Goal: Check status

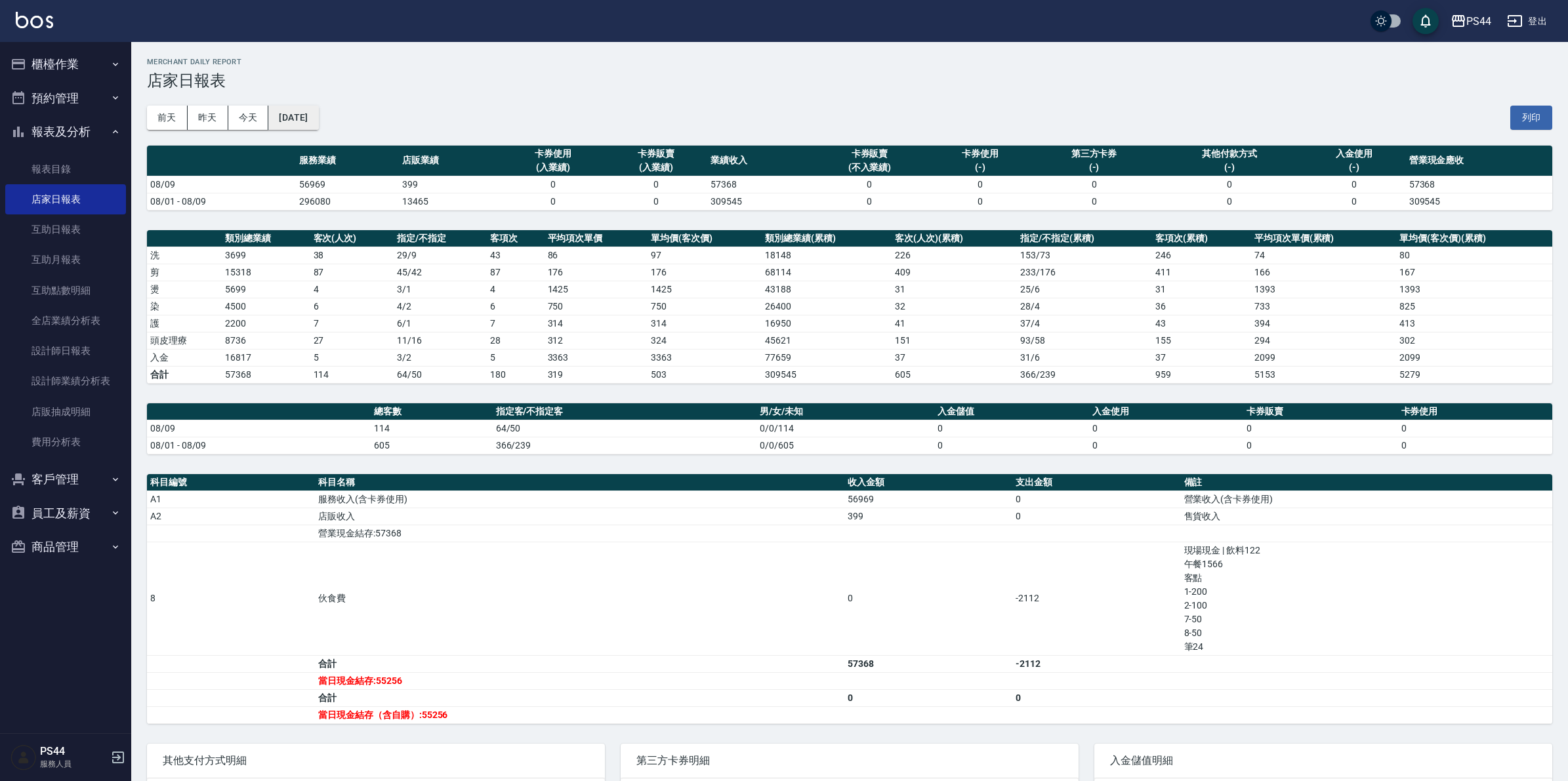
click at [305, 119] on button "[DATE]" at bounding box center [293, 118] width 50 height 24
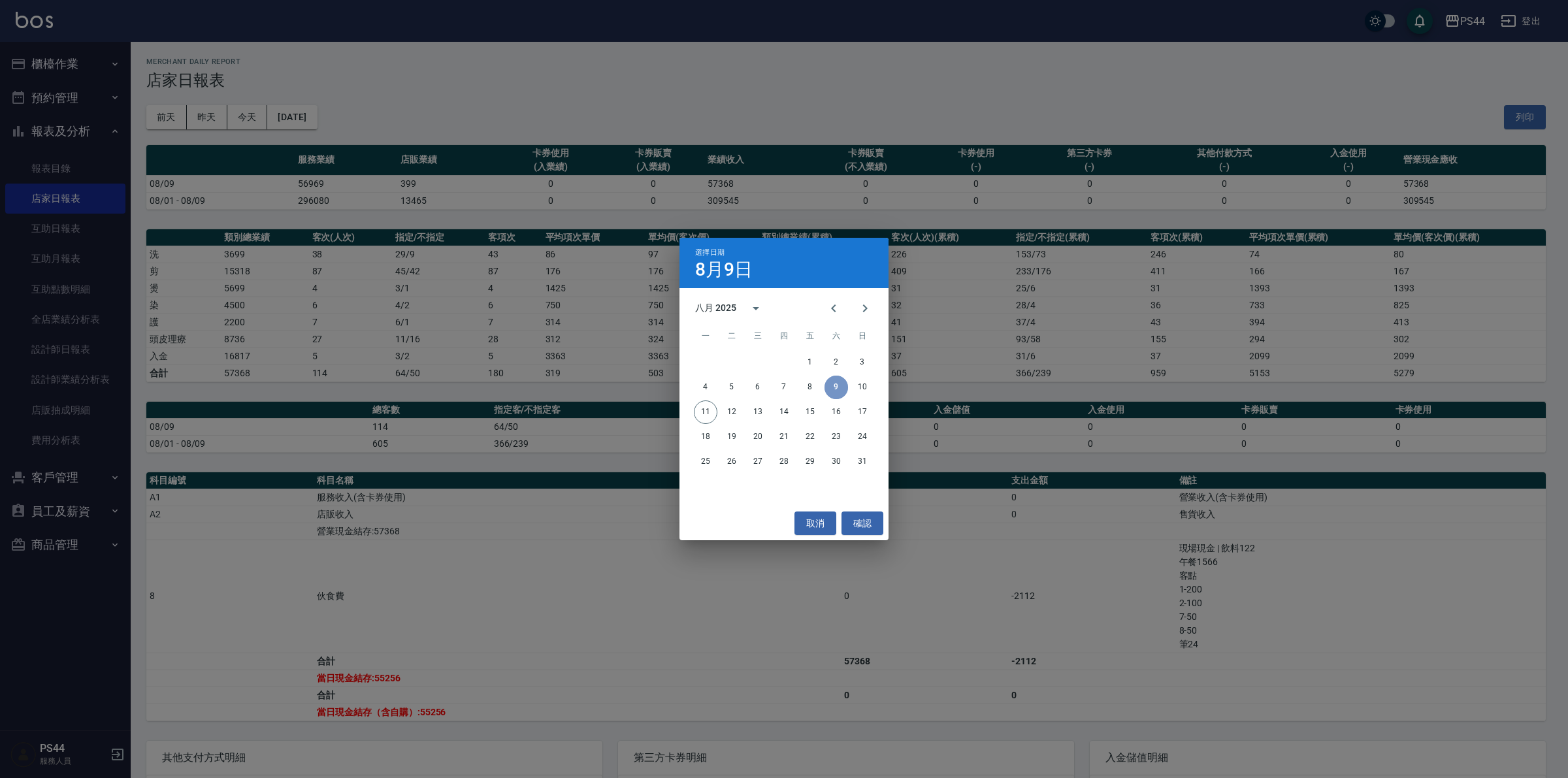
click at [833, 389] on button "9" at bounding box center [836, 387] width 23 height 23
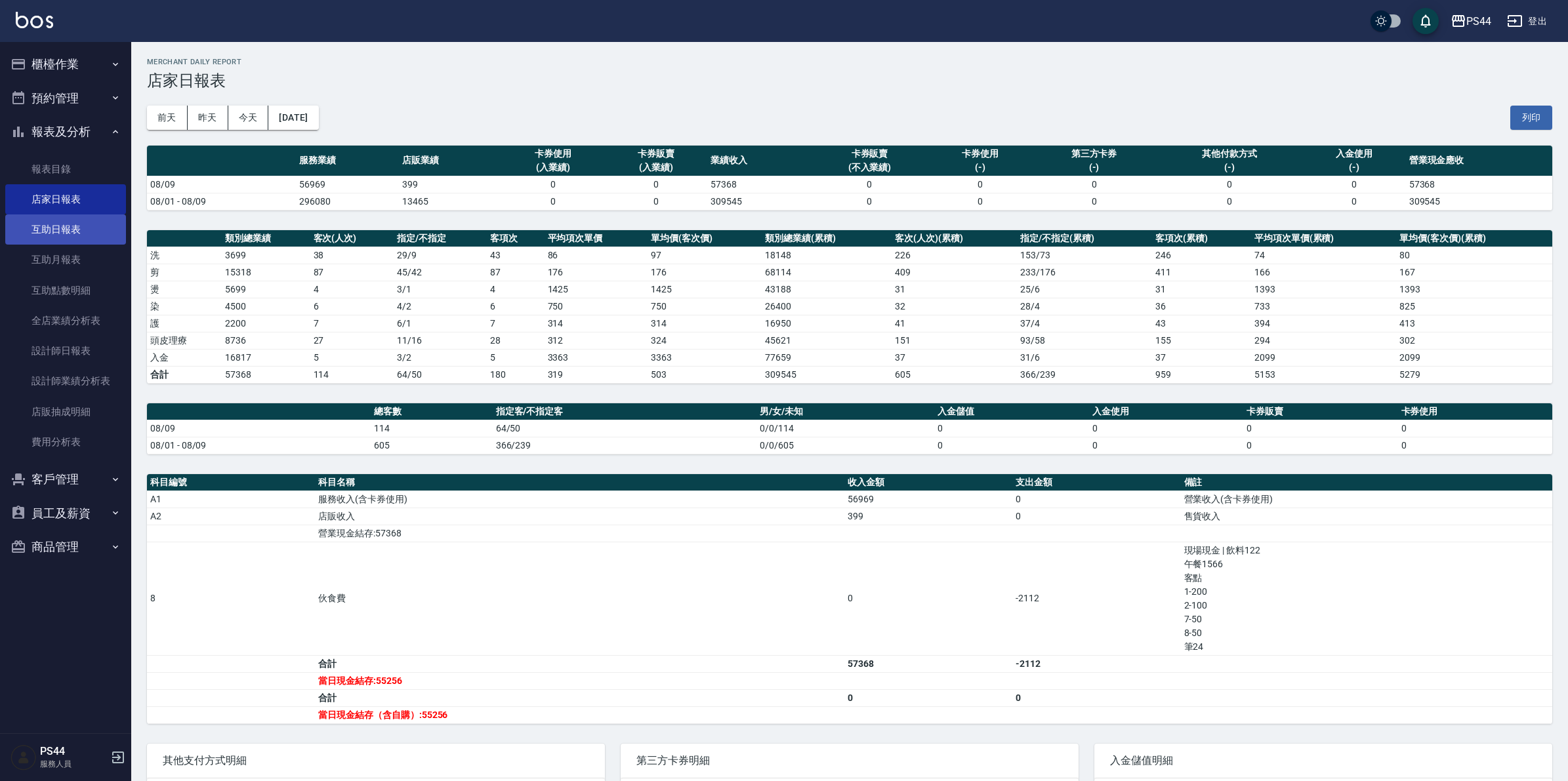
click at [73, 230] on link "互助日報表" at bounding box center [66, 230] width 121 height 30
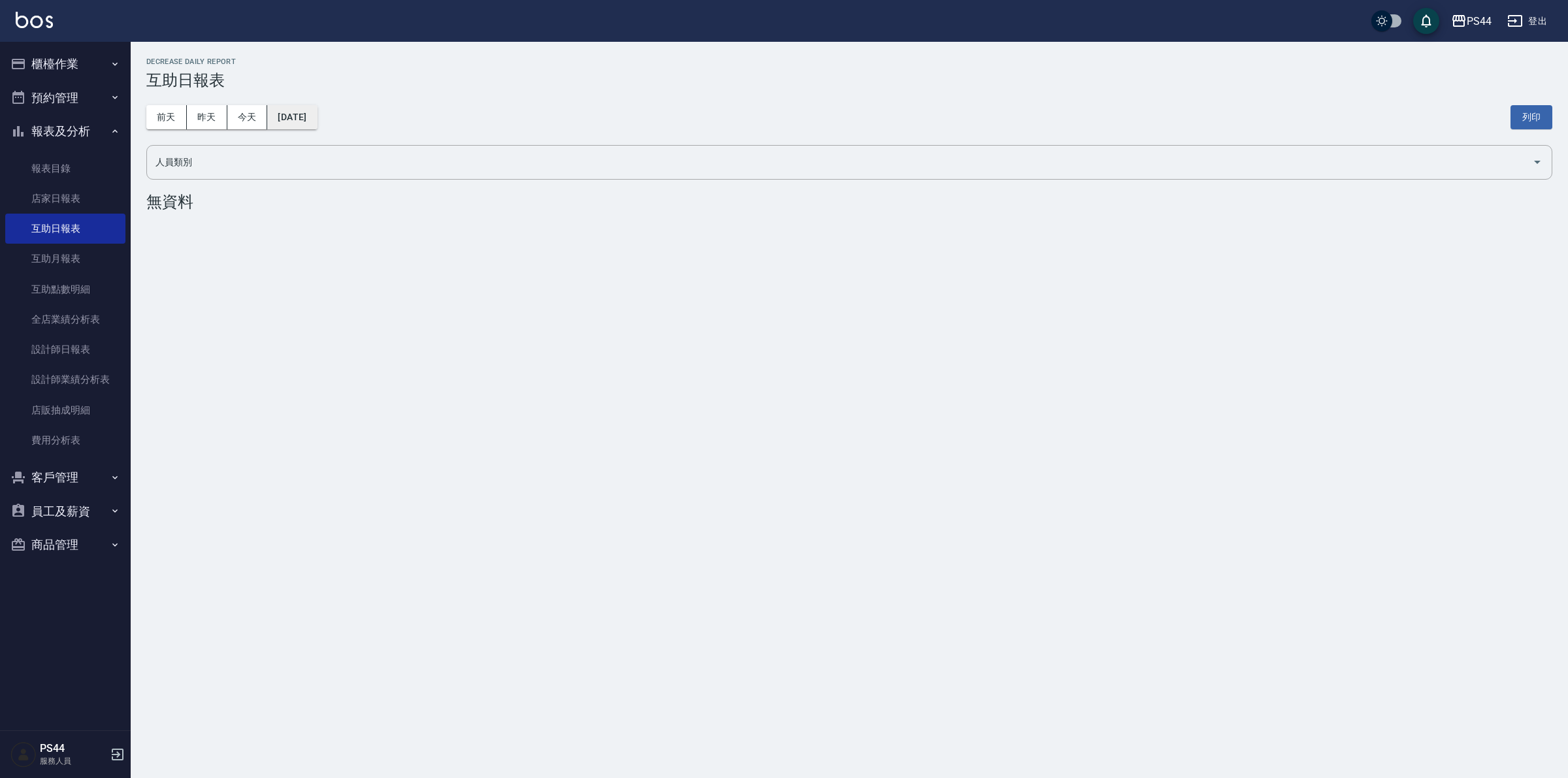
click at [317, 118] on button "[DATE]" at bounding box center [292, 117] width 50 height 24
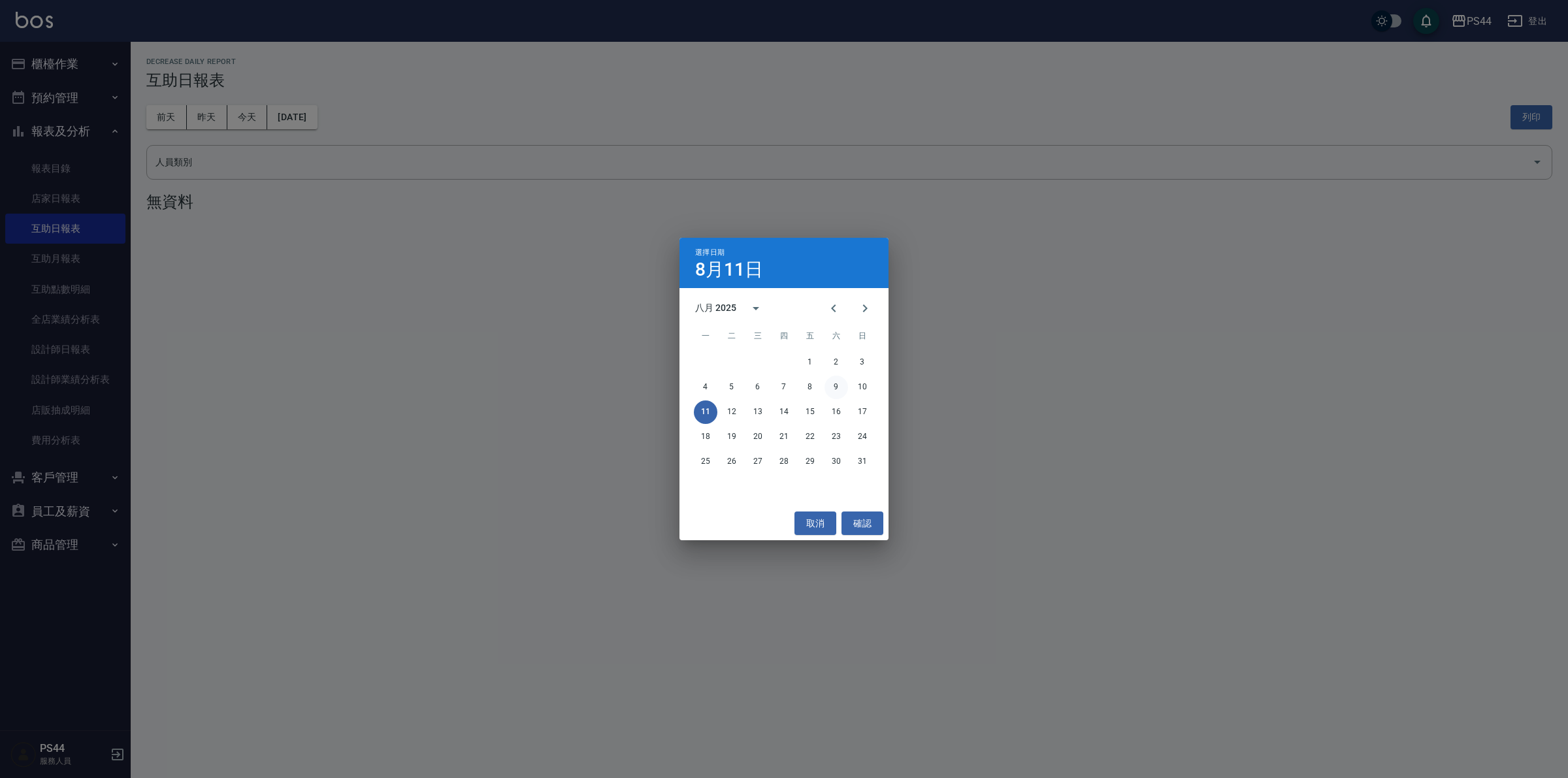
click at [834, 384] on button "9" at bounding box center [836, 387] width 23 height 23
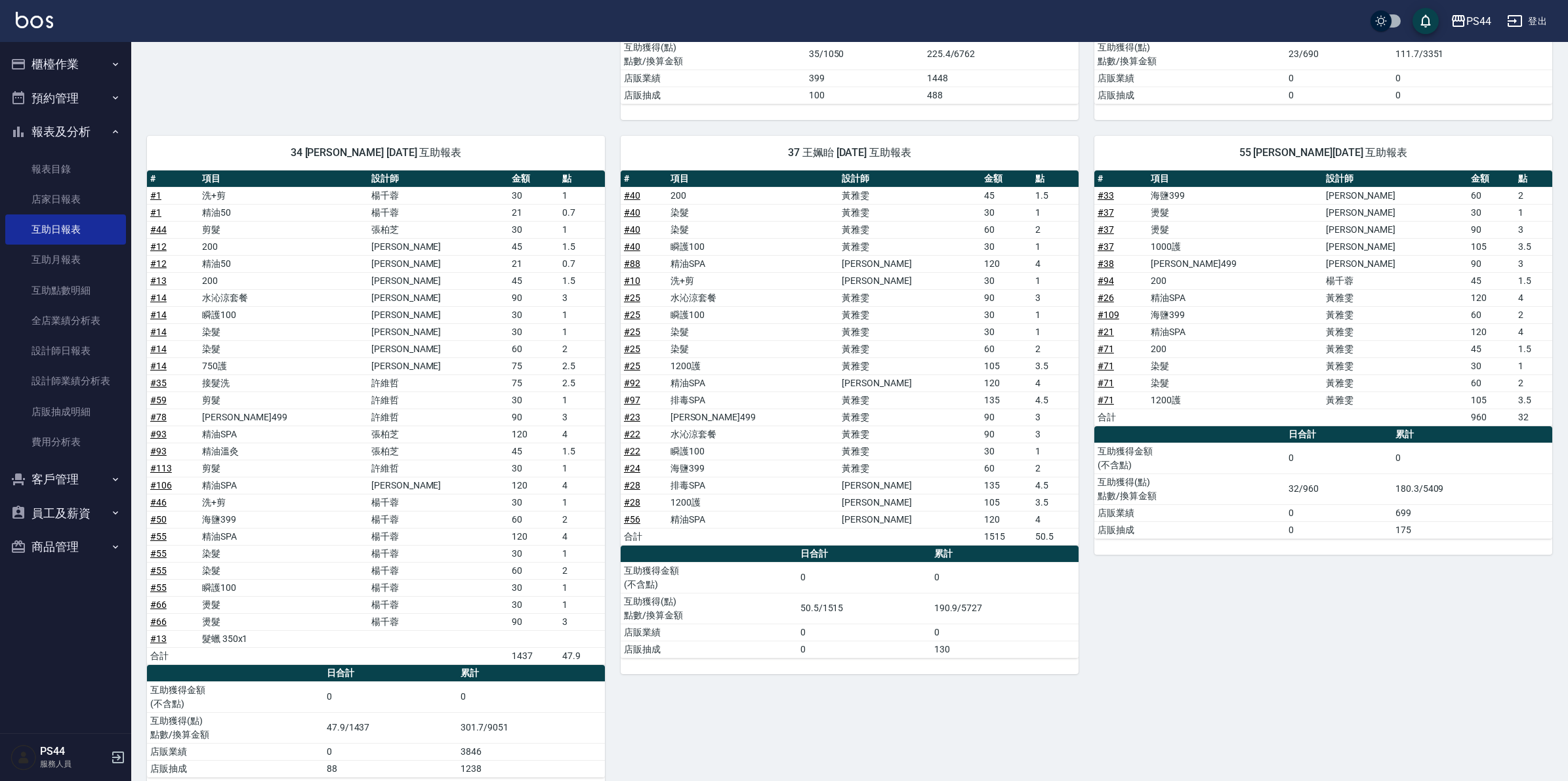
scroll to position [1557, 0]
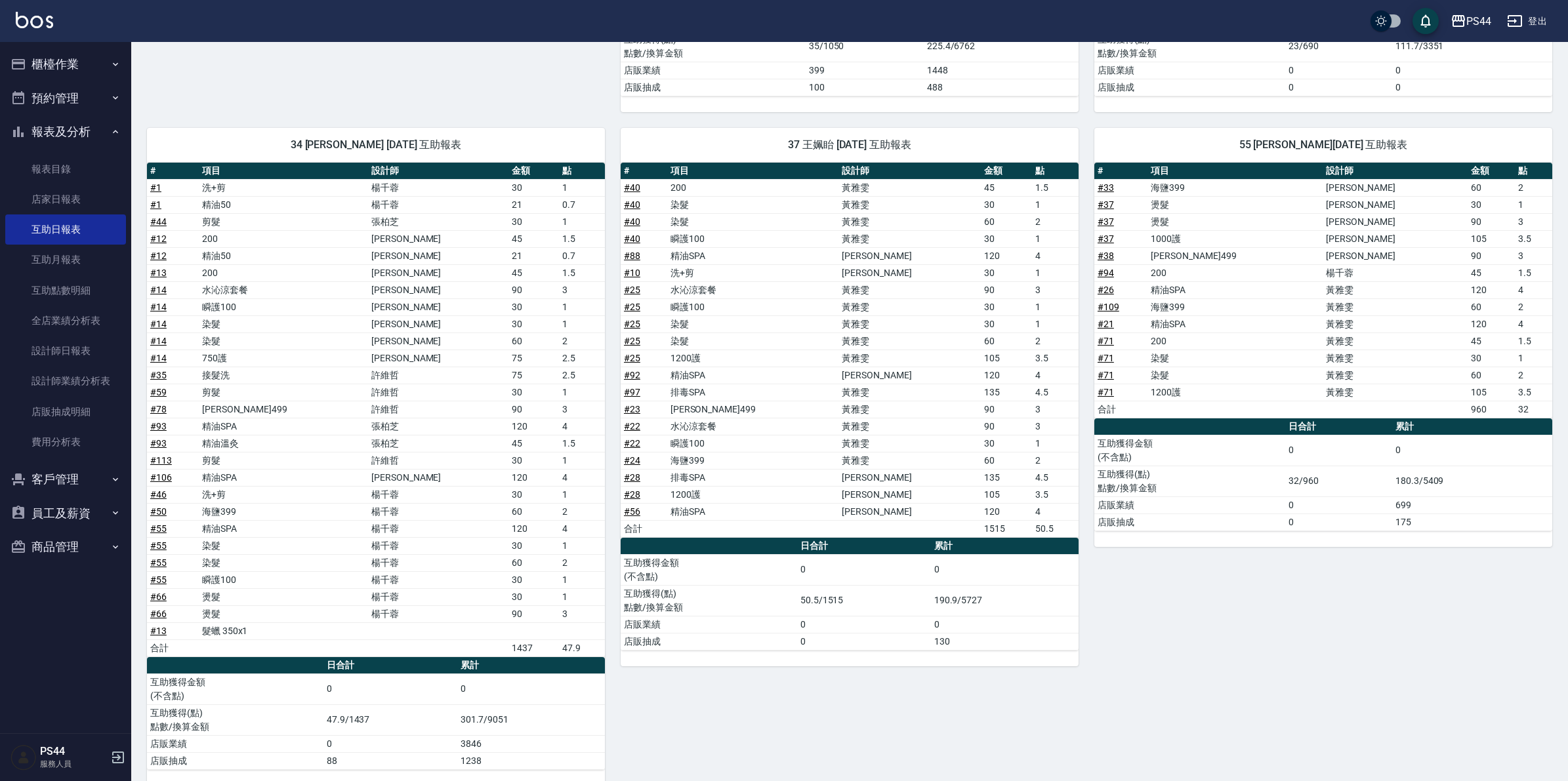
click at [1161, 599] on div "55 [PERSON_NAME][DATE] 互助報表 # 項目 設計師 金額 點 # 33 海鹽399 [PERSON_NAME]凱 60 2 # 37 燙…" at bounding box center [1315, 448] width 474 height 674
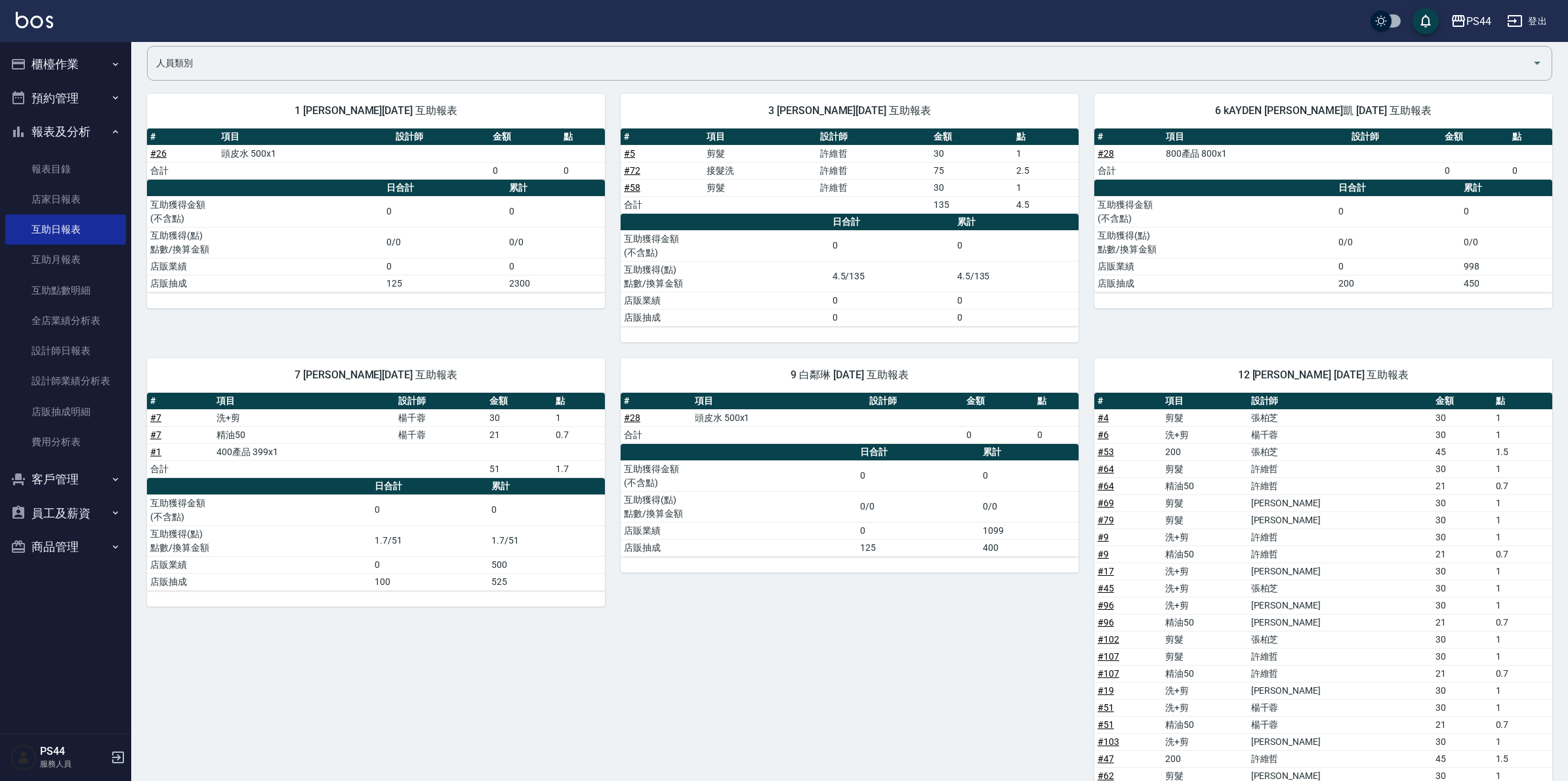
scroll to position [0, 0]
